Goal: Check status: Check status

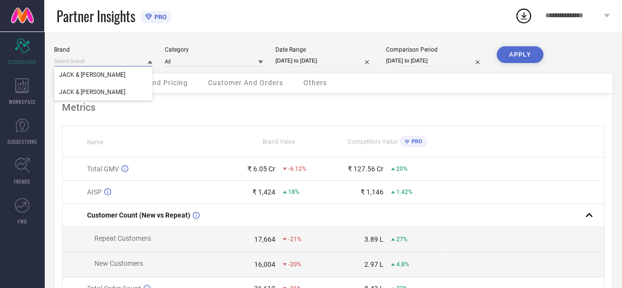
click at [92, 57] on input at bounding box center [103, 61] width 98 height 10
click at [87, 64] on input at bounding box center [103, 61] width 98 height 10
click at [94, 88] on div "JACK & [PERSON_NAME]" at bounding box center [103, 92] width 98 height 17
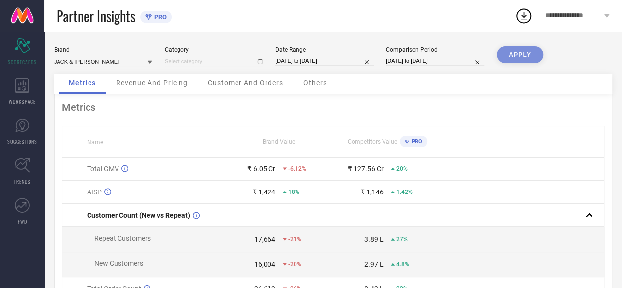
type input "All"
click at [290, 53] on div "Date Range" at bounding box center [325, 49] width 98 height 7
select select "6"
select select "2025"
select select "7"
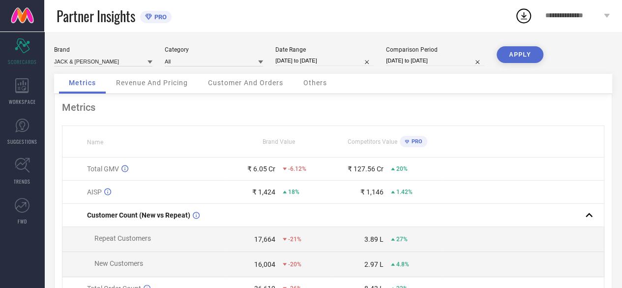
select select "2025"
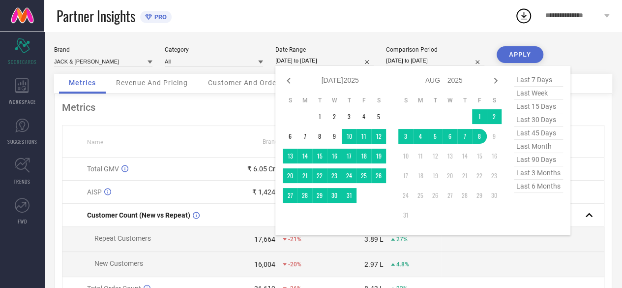
click at [294, 61] on input "[DATE] to [DATE]" at bounding box center [325, 61] width 98 height 10
click at [289, 87] on icon at bounding box center [289, 81] width 12 height 12
select select "5"
select select "2025"
select select "6"
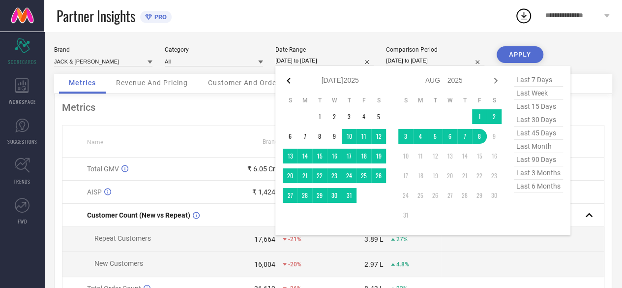
select select "2025"
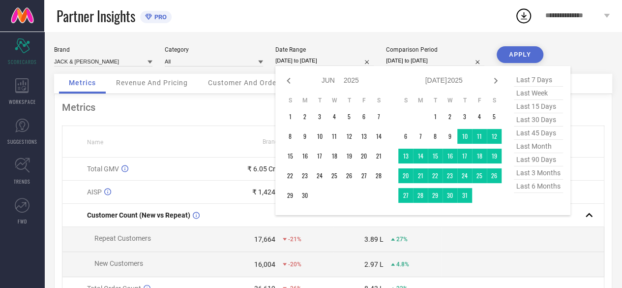
click at [289, 87] on icon at bounding box center [289, 81] width 12 height 12
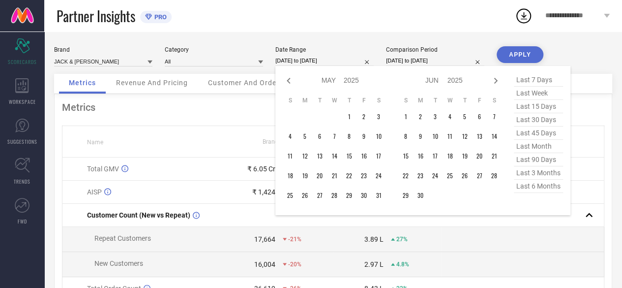
click at [289, 87] on icon at bounding box center [289, 81] width 12 height 12
select select "3"
select select "2025"
select select "4"
select select "2025"
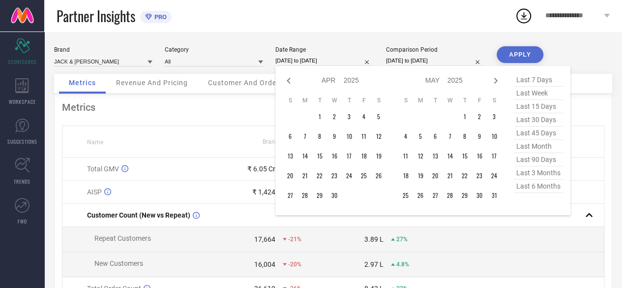
click at [289, 87] on icon at bounding box center [289, 81] width 12 height 12
select select "2"
select select "2025"
select select "3"
select select "2025"
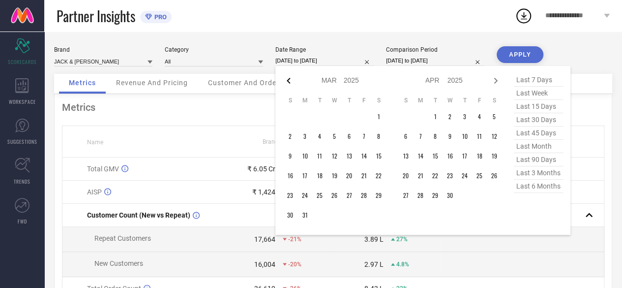
click at [289, 87] on icon at bounding box center [289, 81] width 12 height 12
select select "1"
select select "2025"
select select "2"
select select "2025"
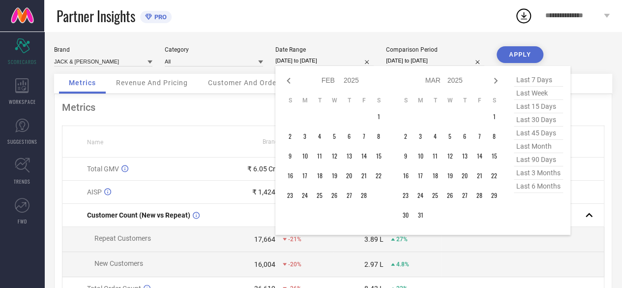
click at [289, 87] on icon at bounding box center [289, 81] width 12 height 12
select select "2025"
select select "1"
select select "2025"
click at [289, 87] on icon at bounding box center [289, 81] width 12 height 12
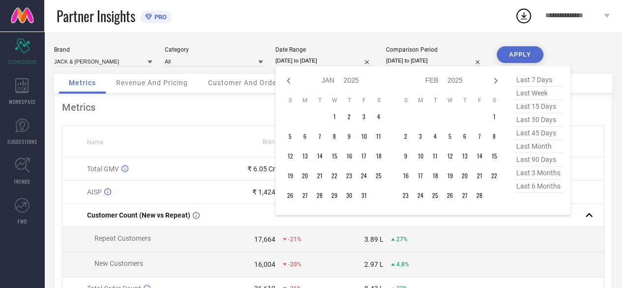
select select "11"
select select "2024"
select select "2025"
click at [289, 87] on icon at bounding box center [289, 81] width 12 height 12
select select "10"
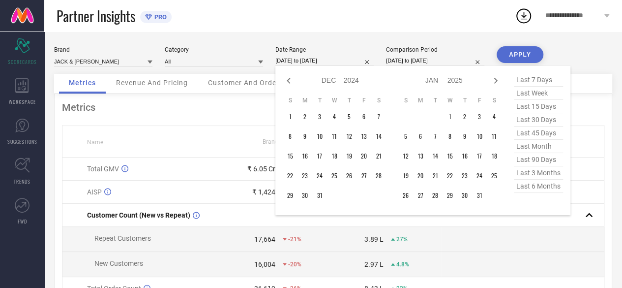
select select "2024"
select select "11"
select select "2024"
click at [289, 87] on icon at bounding box center [289, 81] width 12 height 12
select select "9"
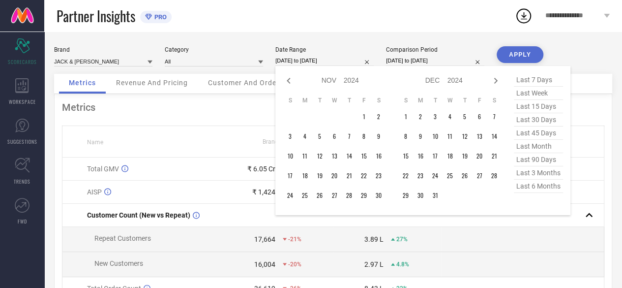
select select "2024"
select select "10"
select select "2024"
click at [289, 87] on icon at bounding box center [289, 81] width 12 height 12
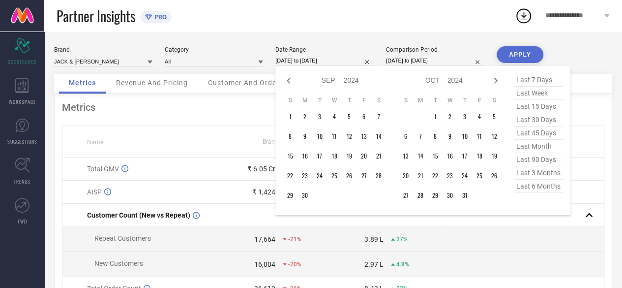
select select "6"
select select "2024"
select select "7"
select select "2024"
click at [289, 87] on icon at bounding box center [289, 81] width 12 height 12
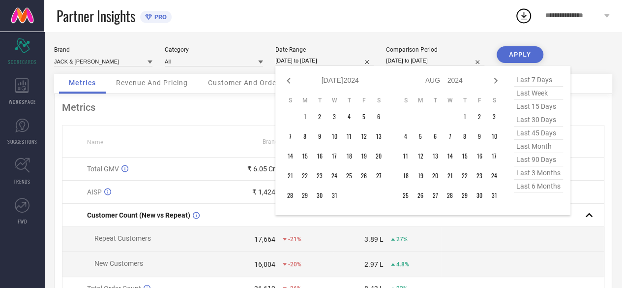
select select "5"
select select "2024"
select select "6"
select select "2024"
click at [497, 79] on icon at bounding box center [496, 81] width 12 height 12
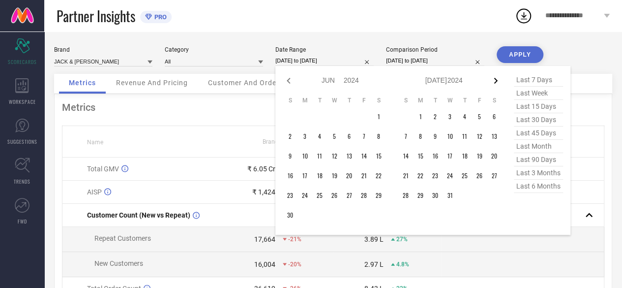
select select "6"
select select "2024"
select select "7"
select select "2024"
click at [465, 120] on td "1" at bounding box center [465, 116] width 15 height 15
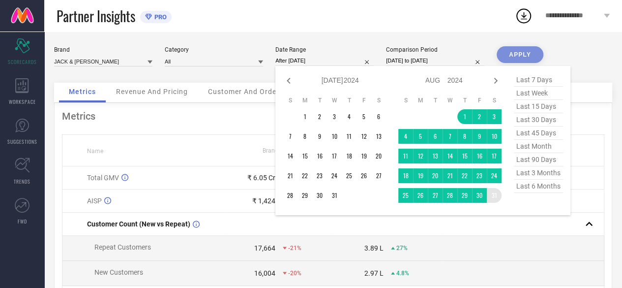
type input "[DATE] to [DATE]"
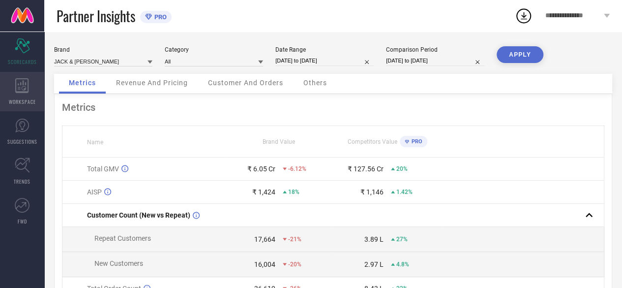
click at [26, 106] on div "WORKSPACE" at bounding box center [22, 91] width 44 height 39
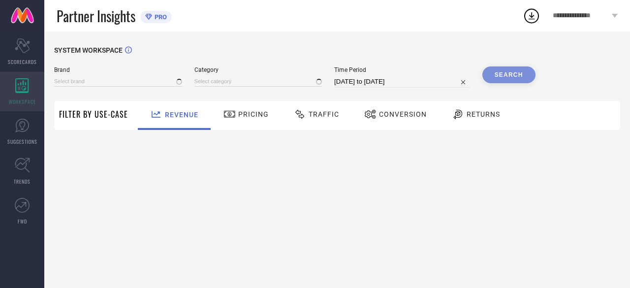
type input "JACK & [PERSON_NAME]"
type input "All"
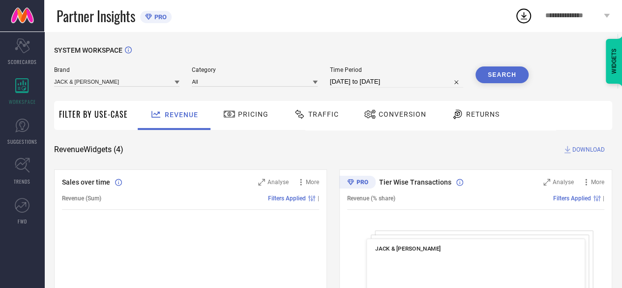
click at [321, 111] on span "Traffic" at bounding box center [323, 114] width 31 height 8
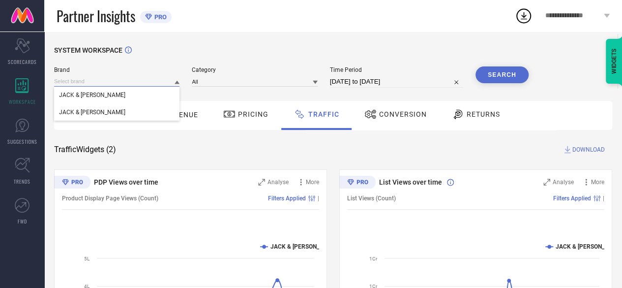
click at [174, 80] on input at bounding box center [116, 81] width 125 height 10
click at [171, 83] on input at bounding box center [116, 81] width 125 height 10
click at [129, 109] on div "JACK & [PERSON_NAME]" at bounding box center [116, 112] width 125 height 17
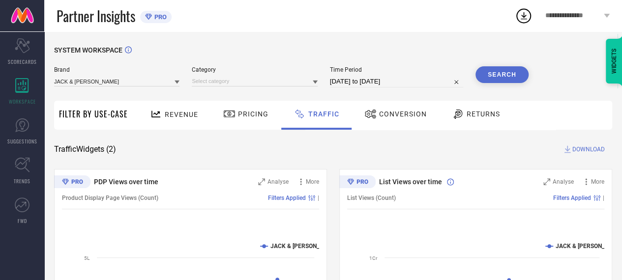
select select "6"
select select "2025"
select select "7"
select select "2025"
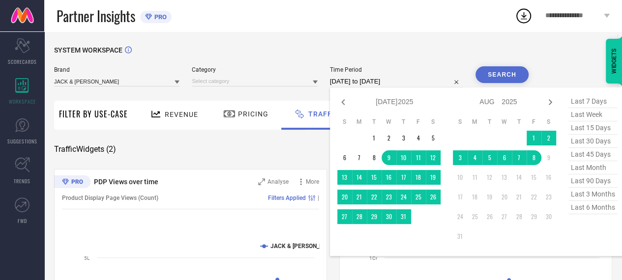
click at [356, 82] on input "[DATE] to [DATE]" at bounding box center [396, 82] width 133 height 12
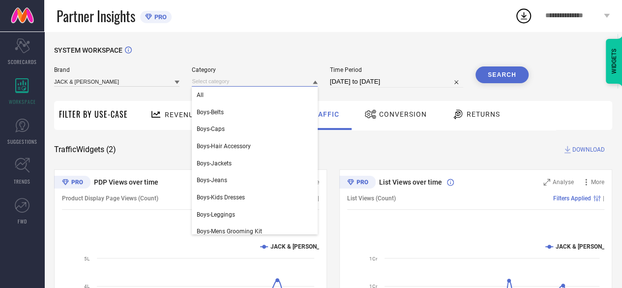
click at [311, 82] on input at bounding box center [254, 81] width 125 height 10
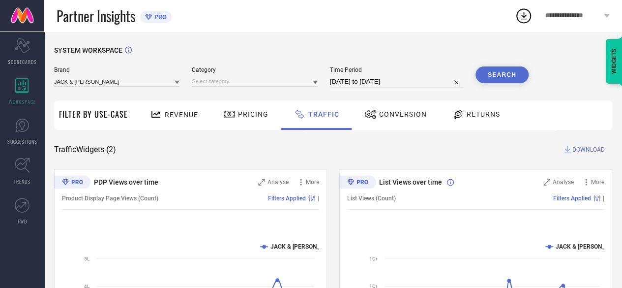
click at [316, 85] on icon at bounding box center [315, 82] width 5 height 5
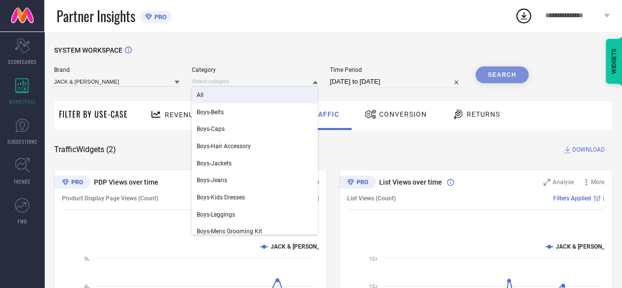
click at [273, 96] on div "All" at bounding box center [254, 95] width 125 height 17
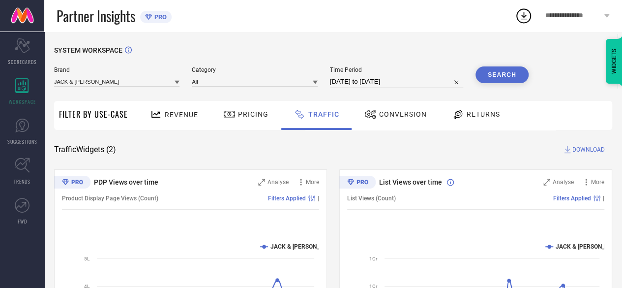
click at [350, 74] on div "Time Period [DATE] to [DATE]" at bounding box center [396, 76] width 133 height 21
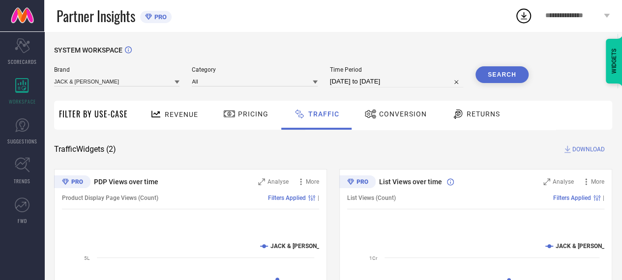
select select "6"
select select "2025"
select select "7"
select select "2025"
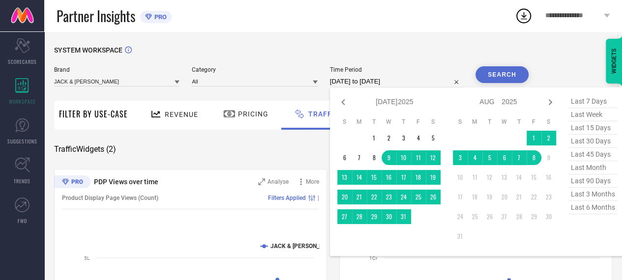
click at [348, 82] on input "[DATE] to [DATE]" at bounding box center [396, 82] width 133 height 12
click at [344, 109] on div "Jan Feb Mar Apr May Jun [DATE] Aug Sep Oct Nov [DATE] 2016 2017 2018 2019 2020 …" at bounding box center [389, 102] width 103 height 14
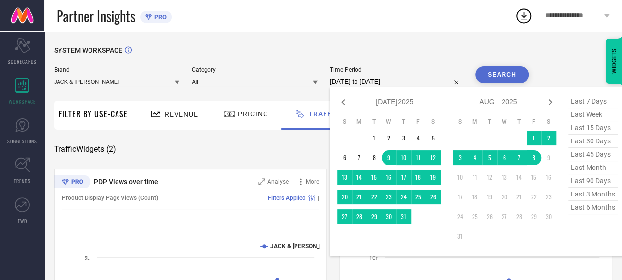
click at [344, 109] on div "Jan Feb Mar Apr May Jun [DATE] Aug Sep Oct Nov [DATE] 2016 2017 2018 2019 2020 …" at bounding box center [389, 102] width 103 height 14
click at [343, 105] on icon at bounding box center [344, 102] width 12 height 12
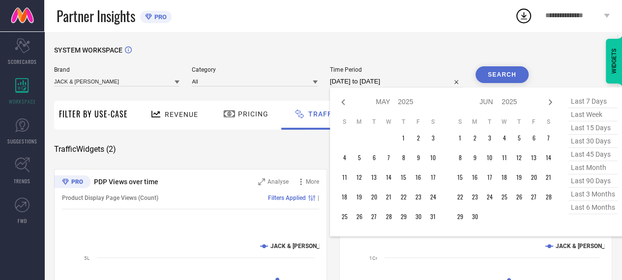
click at [343, 105] on icon at bounding box center [344, 102] width 12 height 12
select select "2"
select select "2025"
select select "3"
select select "2025"
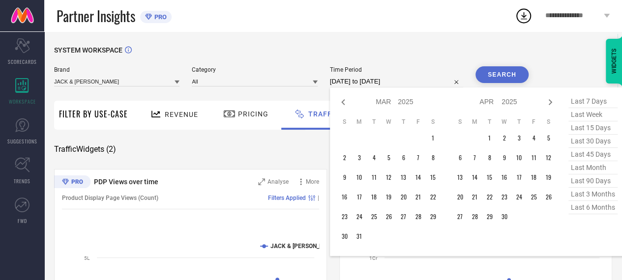
click at [343, 105] on icon at bounding box center [344, 102] width 12 height 12
select select "2025"
select select "1"
select select "2025"
click at [343, 105] on icon at bounding box center [344, 102] width 12 height 12
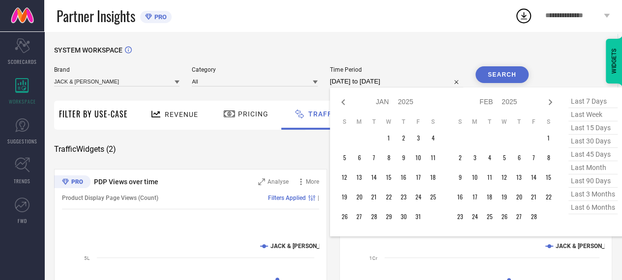
select select "10"
select select "2024"
select select "11"
select select "2024"
click at [343, 105] on icon at bounding box center [344, 102] width 12 height 12
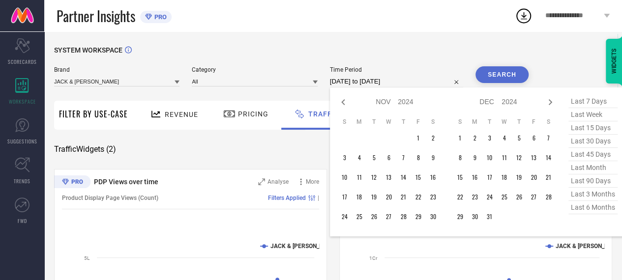
select select "8"
select select "2024"
select select "9"
select select "2024"
click at [343, 105] on icon at bounding box center [344, 102] width 12 height 12
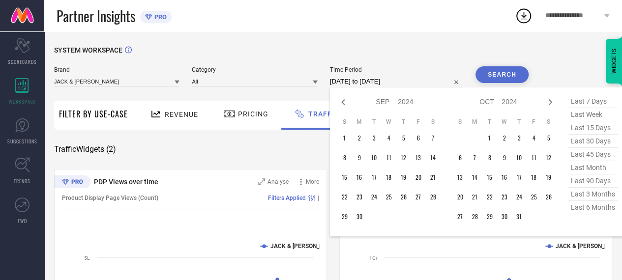
select select "7"
select select "2024"
select select "8"
select select "2024"
click at [343, 105] on icon at bounding box center [344, 102] width 12 height 12
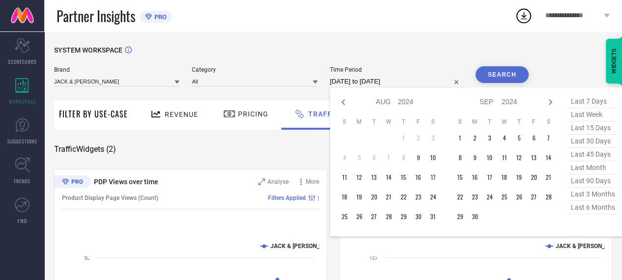
select select "6"
select select "2024"
select select "7"
select select "2024"
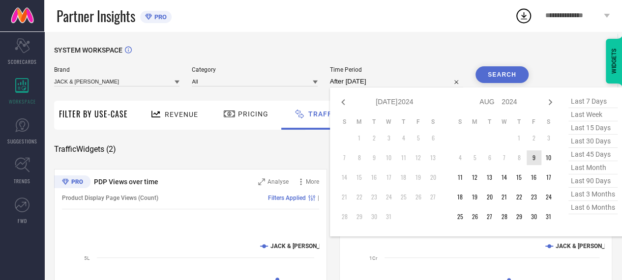
click at [537, 158] on td "9" at bounding box center [534, 158] width 15 height 15
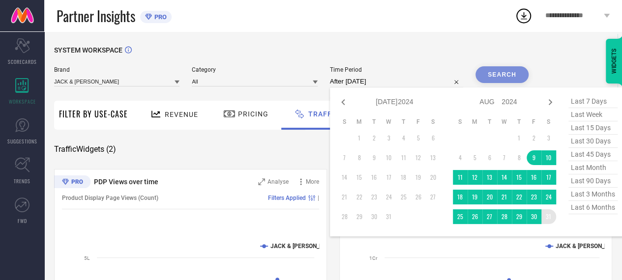
type input "[DATE] to [DATE]"
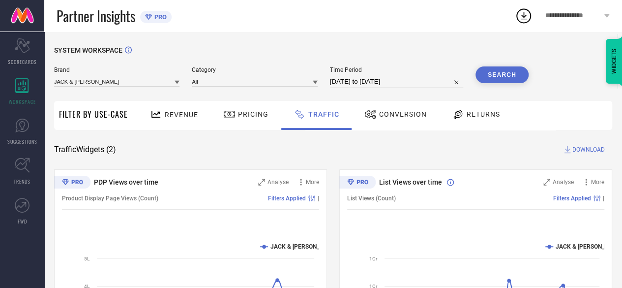
click at [504, 80] on button "Search" at bounding box center [502, 74] width 53 height 17
click at [230, 107] on div "Pricing" at bounding box center [246, 114] width 50 height 17
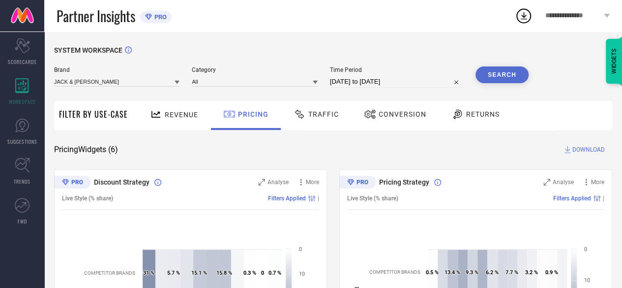
click at [317, 118] on span "Traffic" at bounding box center [323, 114] width 31 height 8
